Goal: Information Seeking & Learning: Learn about a topic

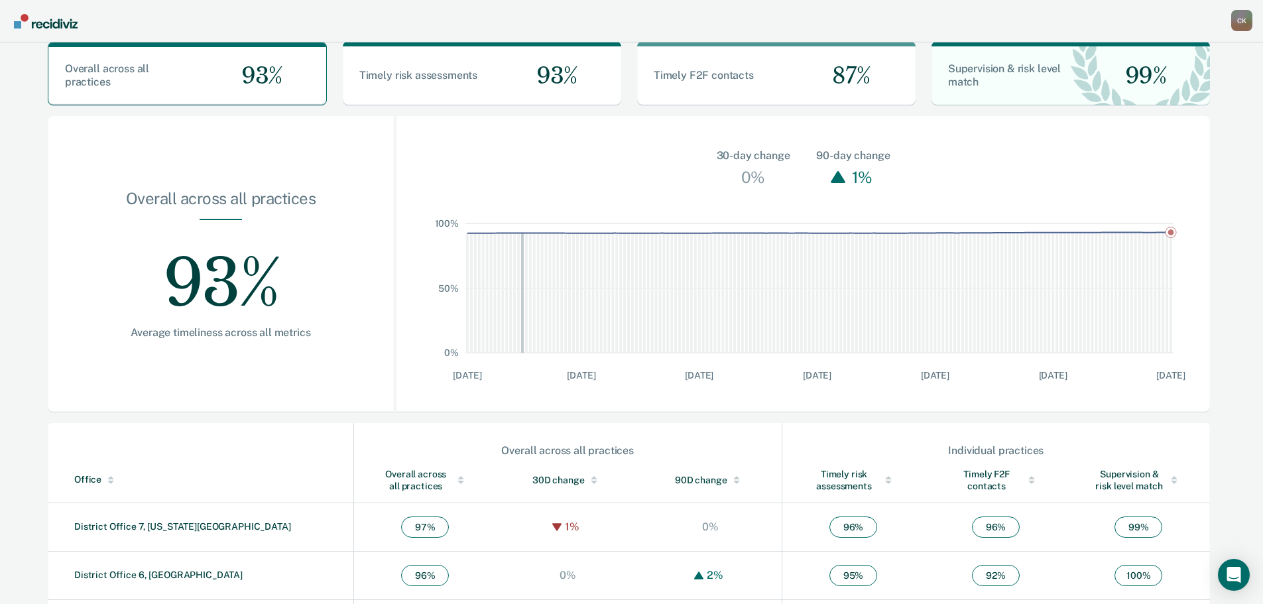
scroll to position [320, 0]
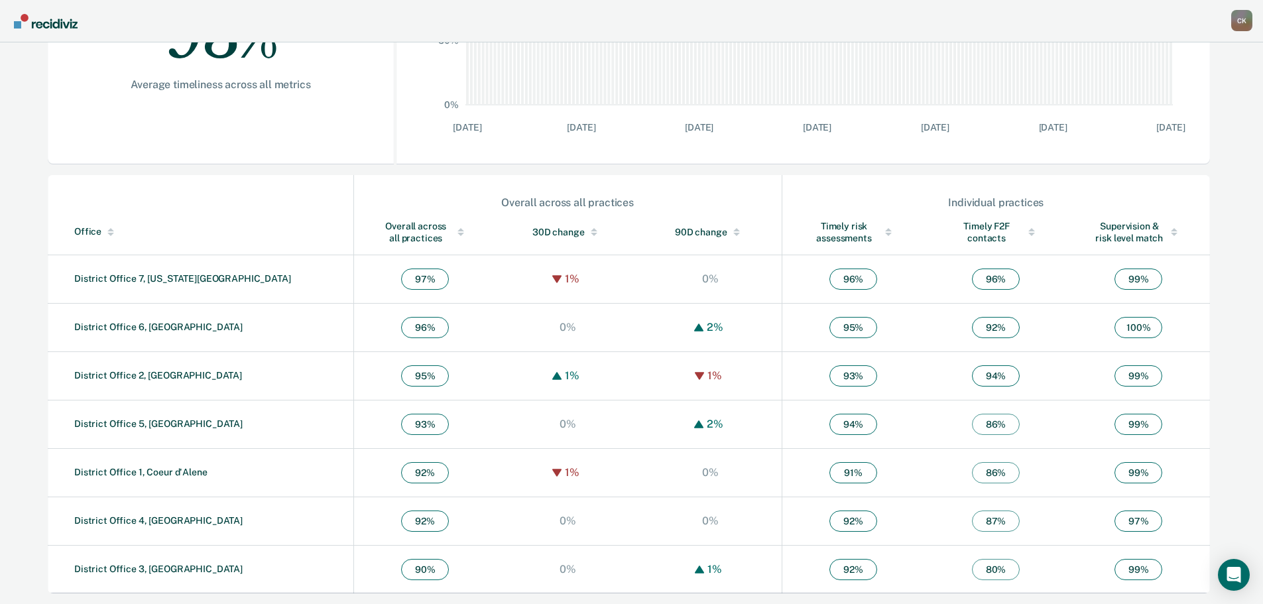
click at [381, 223] on div "Overall across all practices" at bounding box center [426, 232] width 90 height 24
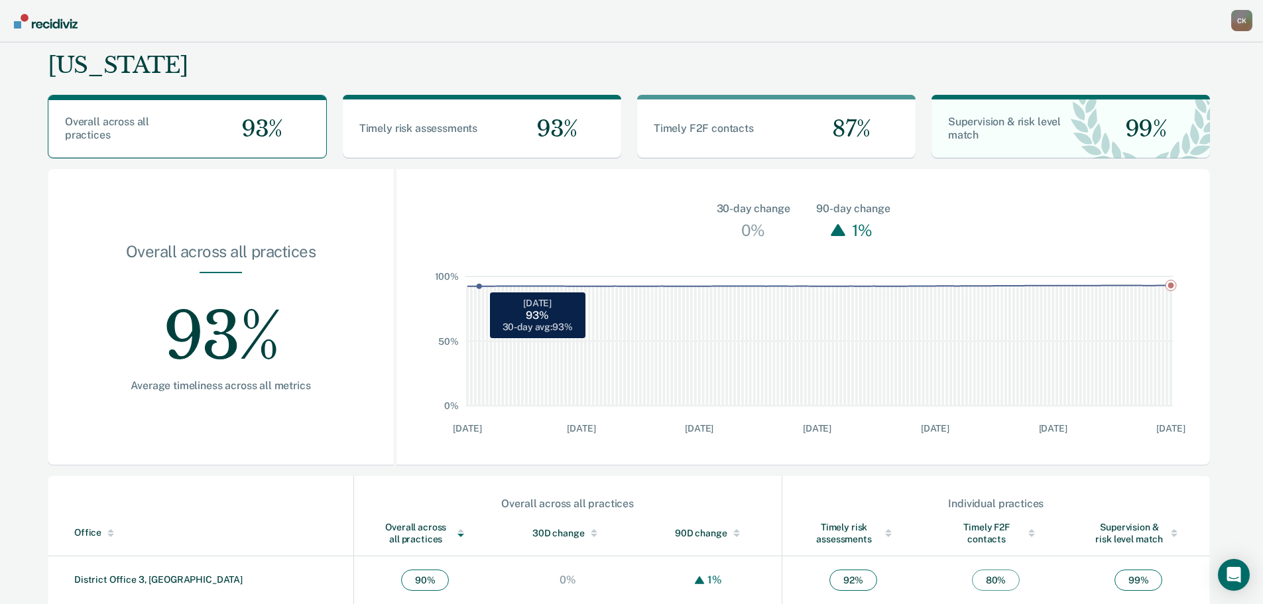
scroll to position [0, 0]
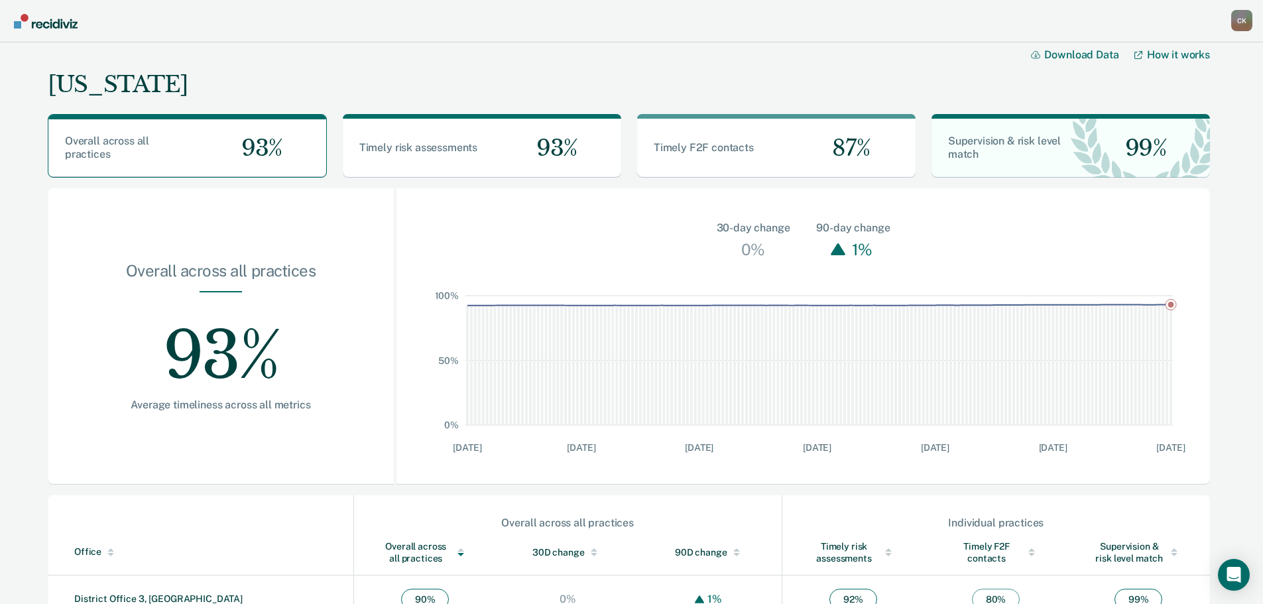
click at [54, 19] on img "Go to Recidiviz Home" at bounding box center [46, 21] width 64 height 15
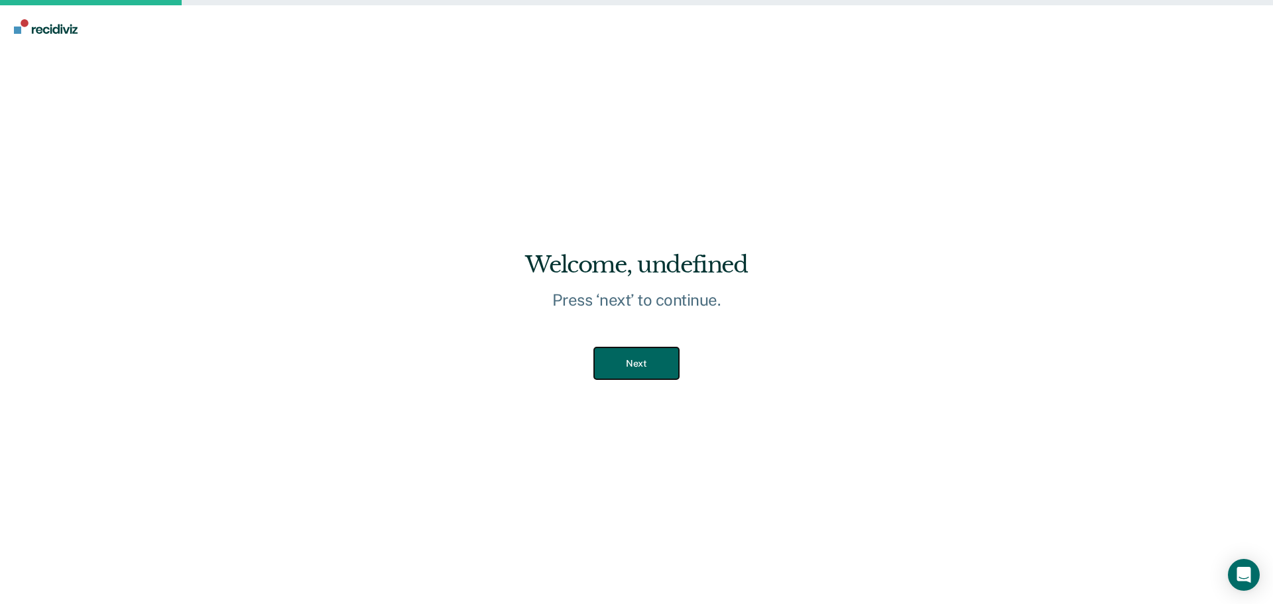
click at [629, 356] on button "Next" at bounding box center [636, 363] width 84 height 32
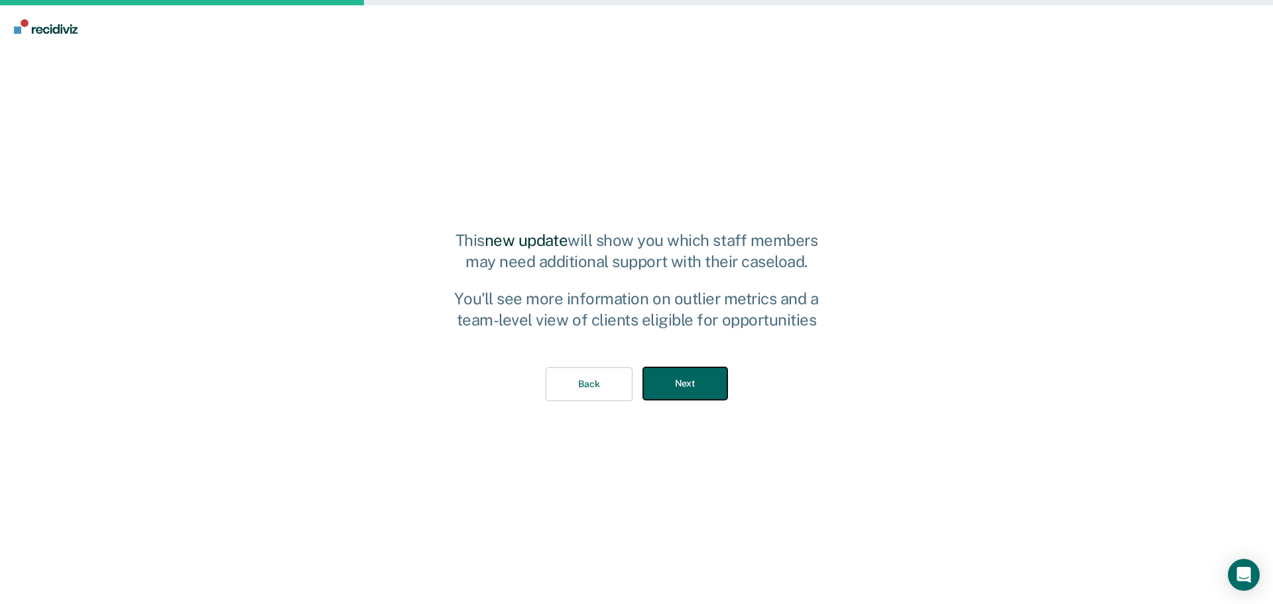
click at [672, 370] on button "Next" at bounding box center [685, 383] width 84 height 32
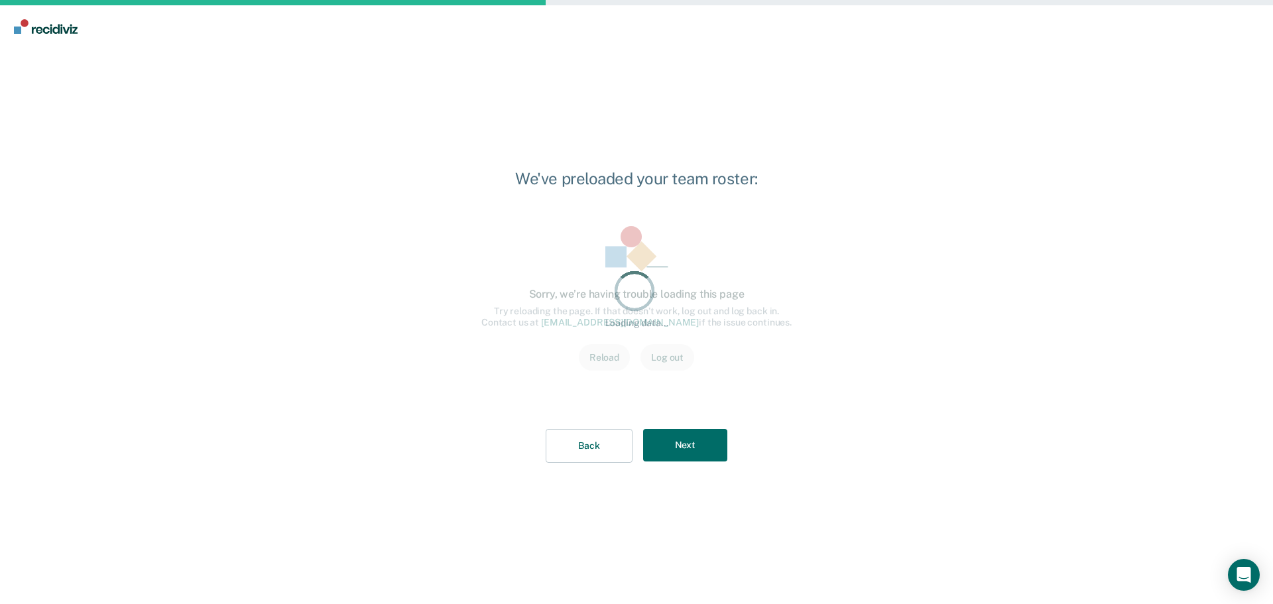
click at [682, 398] on div "Loading data... Loading data... Sorry, we’re having trouble loading this page T…" at bounding box center [636, 306] width 353 height 203
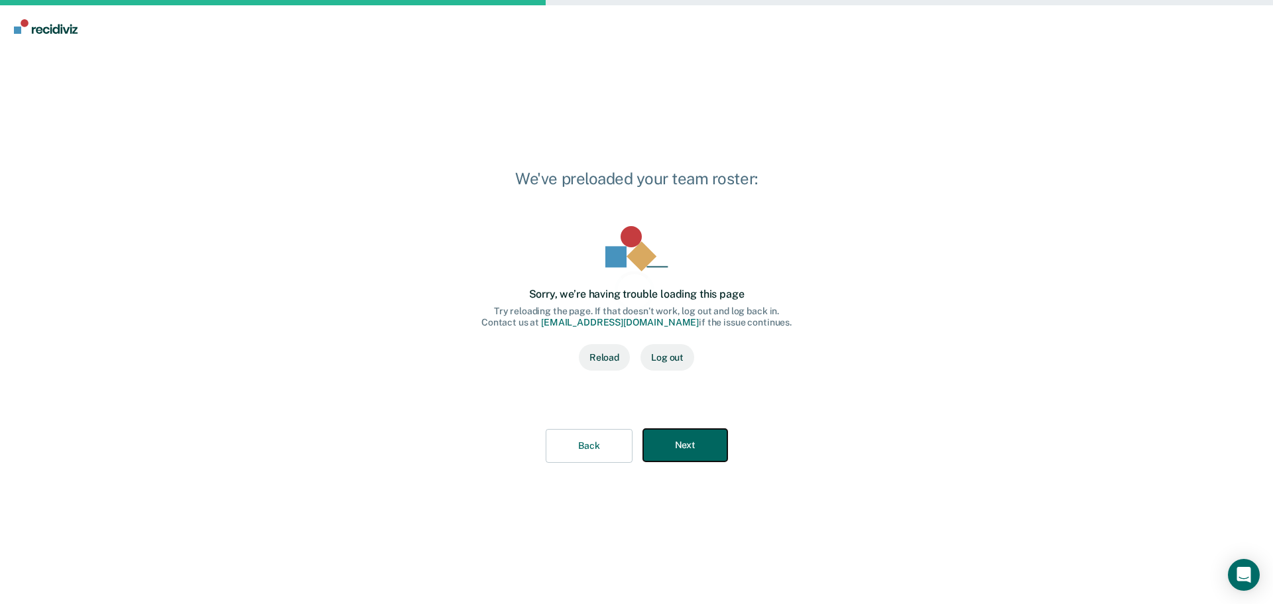
click at [674, 436] on button "Next" at bounding box center [685, 445] width 84 height 32
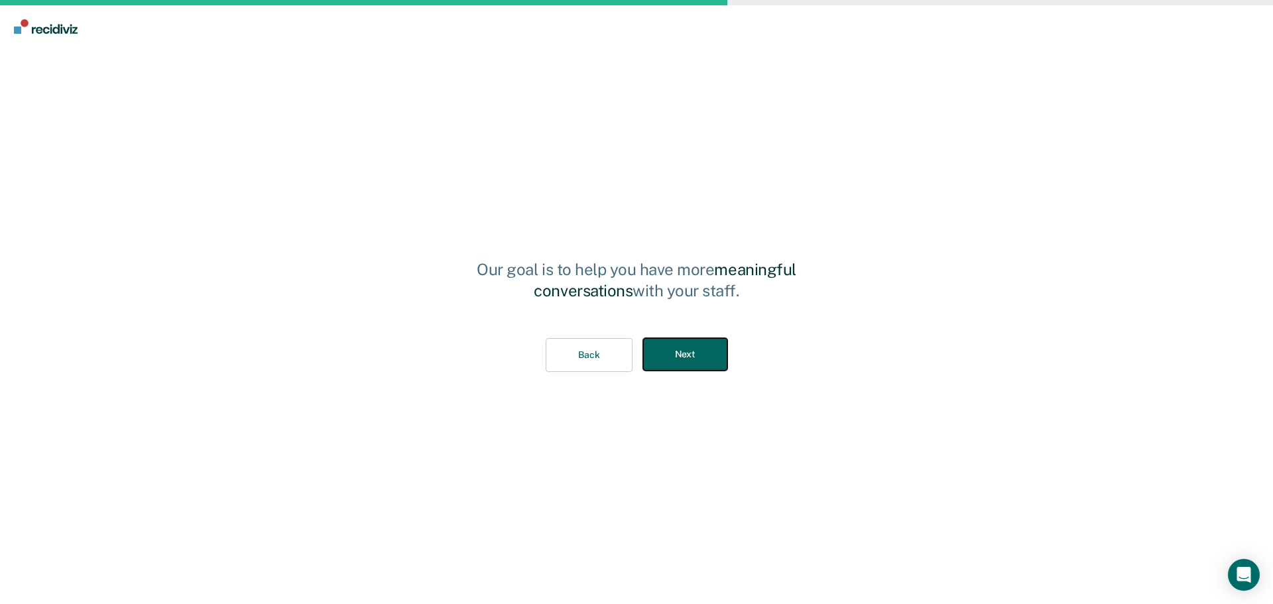
click at [699, 355] on button "Next" at bounding box center [685, 354] width 84 height 32
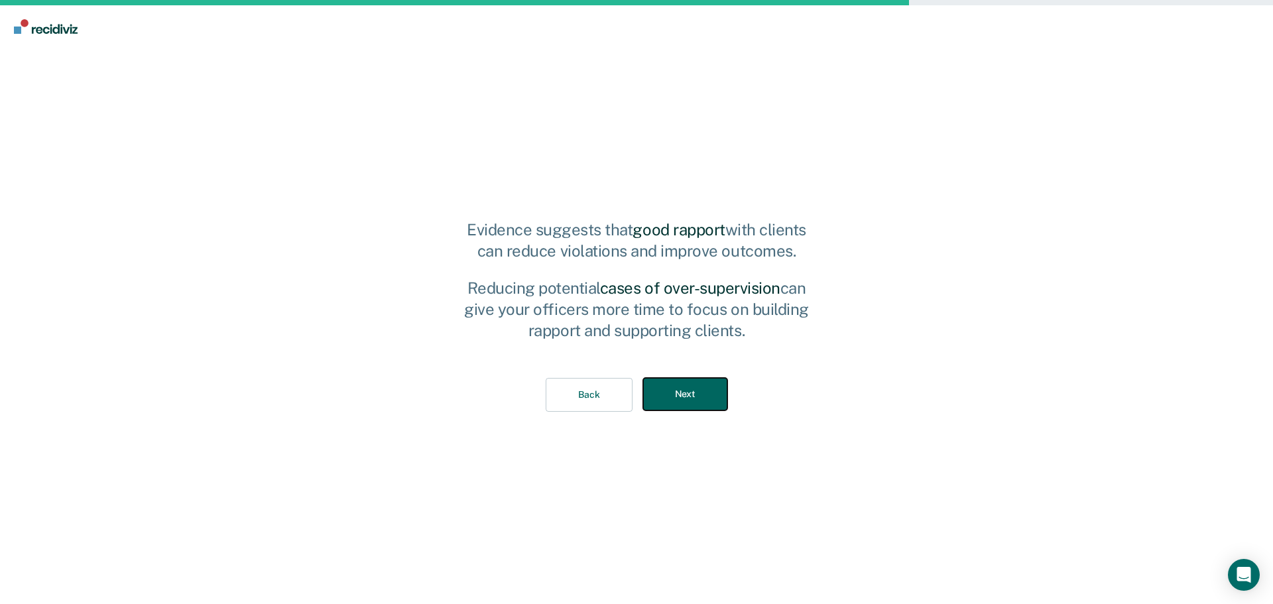
click at [676, 401] on button "Next" at bounding box center [685, 394] width 84 height 32
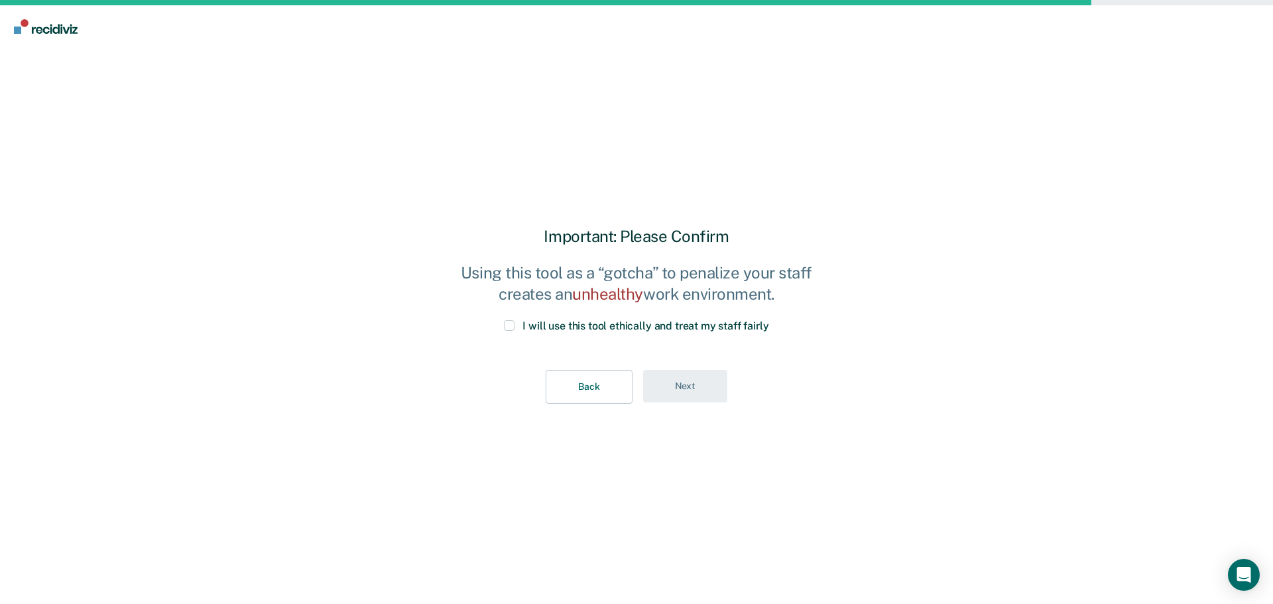
click at [511, 324] on span at bounding box center [509, 325] width 11 height 11
click at [769, 320] on input "I will use this tool ethically and treat my staff fairly" at bounding box center [769, 320] width 0 height 0
drag, startPoint x: 656, startPoint y: 371, endPoint x: 678, endPoint y: 377, distance: 22.7
click at [660, 371] on button "Next" at bounding box center [685, 386] width 84 height 32
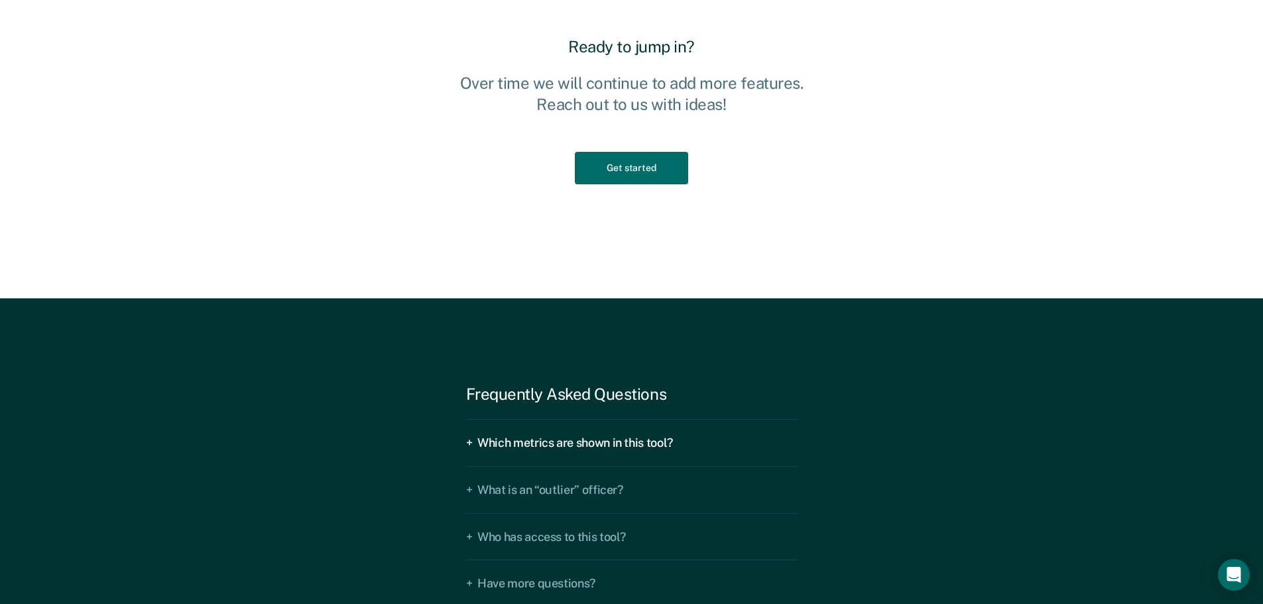
scroll to position [2093, 0]
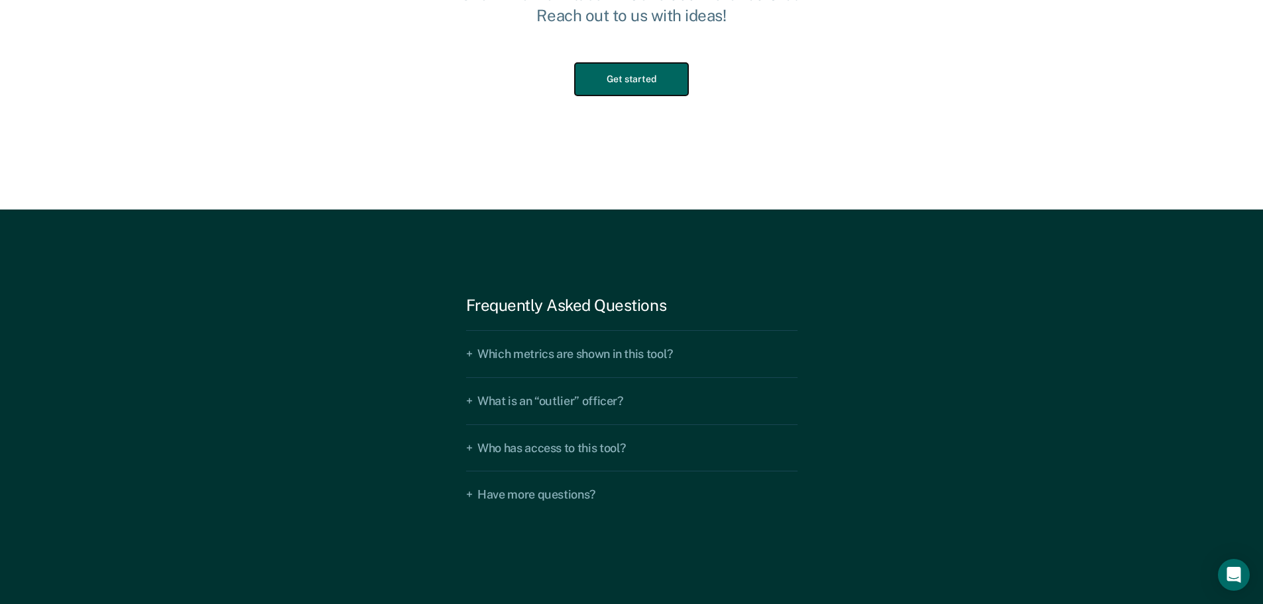
click at [651, 74] on button "Get started" at bounding box center [631, 79] width 113 height 32
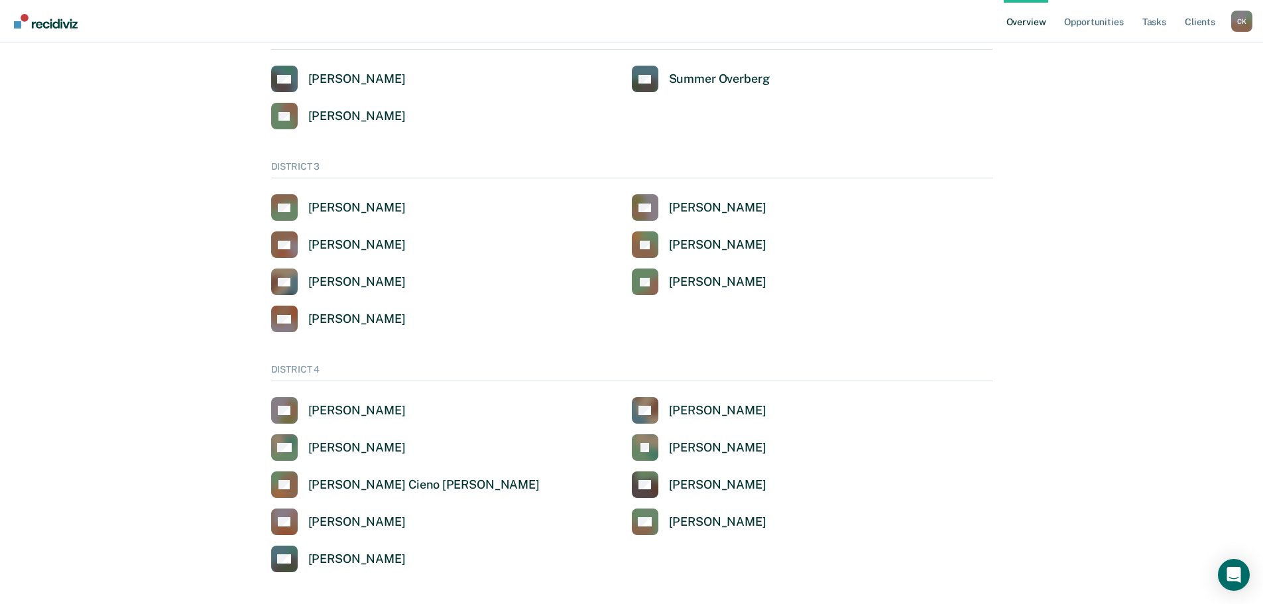
scroll to position [332, 0]
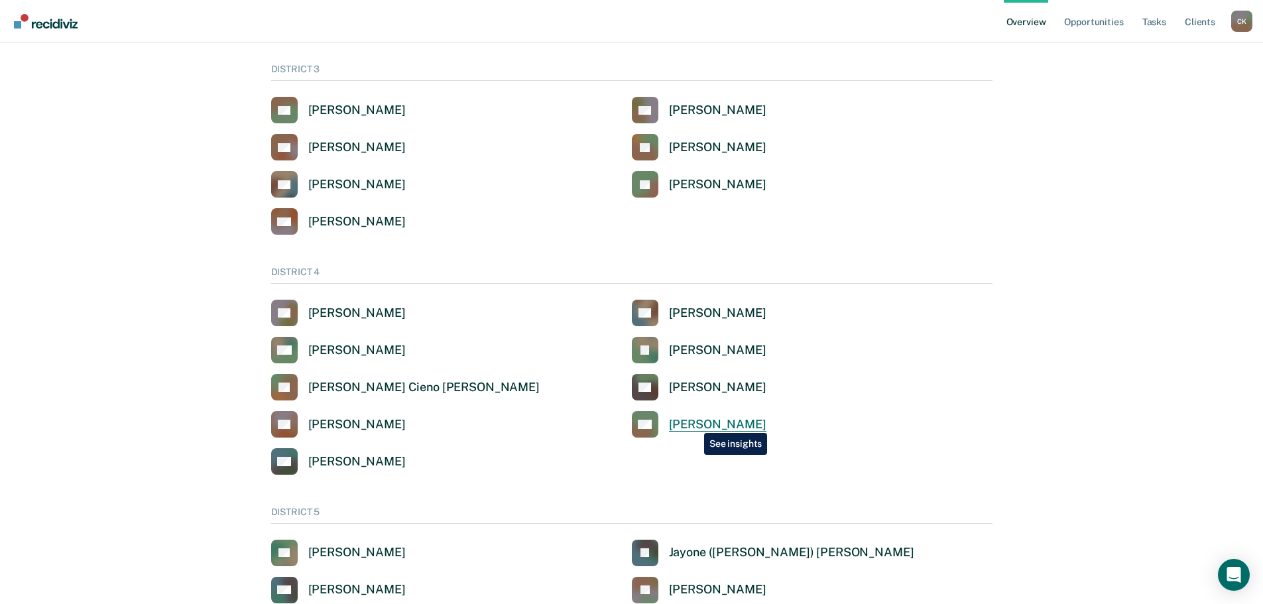
click at [695, 422] on div "Amy E Welsh" at bounding box center [717, 424] width 97 height 15
